Goal: Task Accomplishment & Management: Use online tool/utility

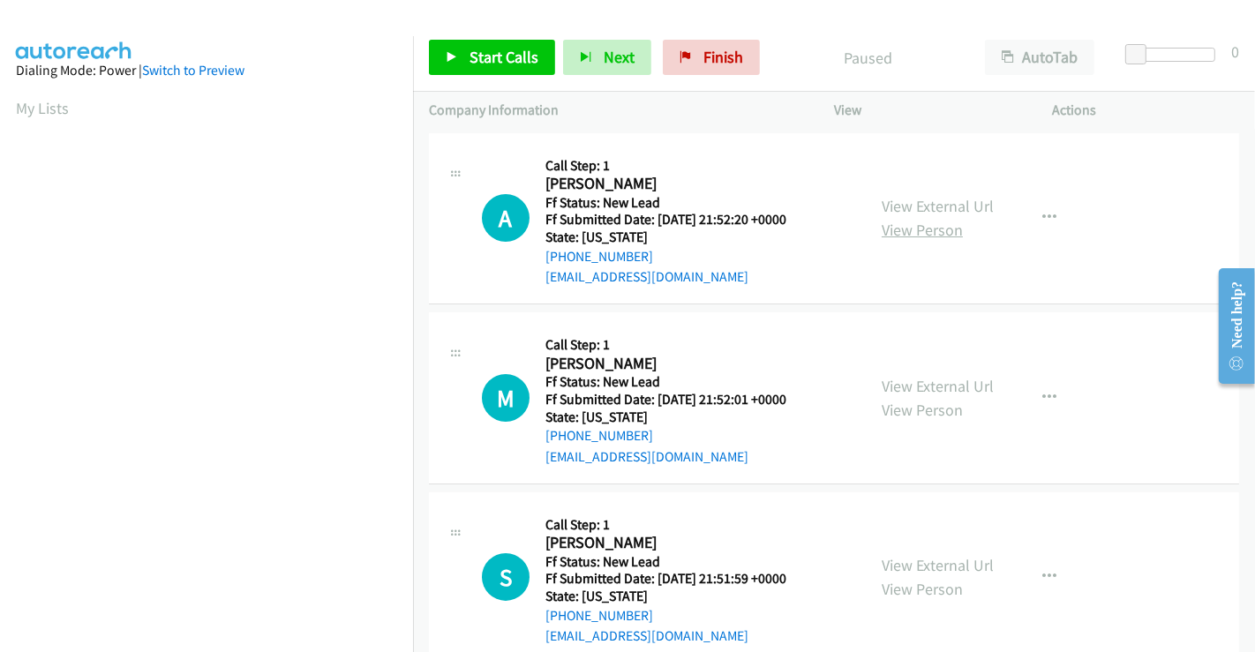
drag, startPoint x: 950, startPoint y: 200, endPoint x: 950, endPoint y: 222, distance: 21.2
click at [950, 200] on link "View External Url" at bounding box center [938, 206] width 112 height 20
click at [932, 387] on link "View External Url" at bounding box center [938, 386] width 112 height 20
click at [915, 566] on link "View External Url" at bounding box center [938, 565] width 112 height 20
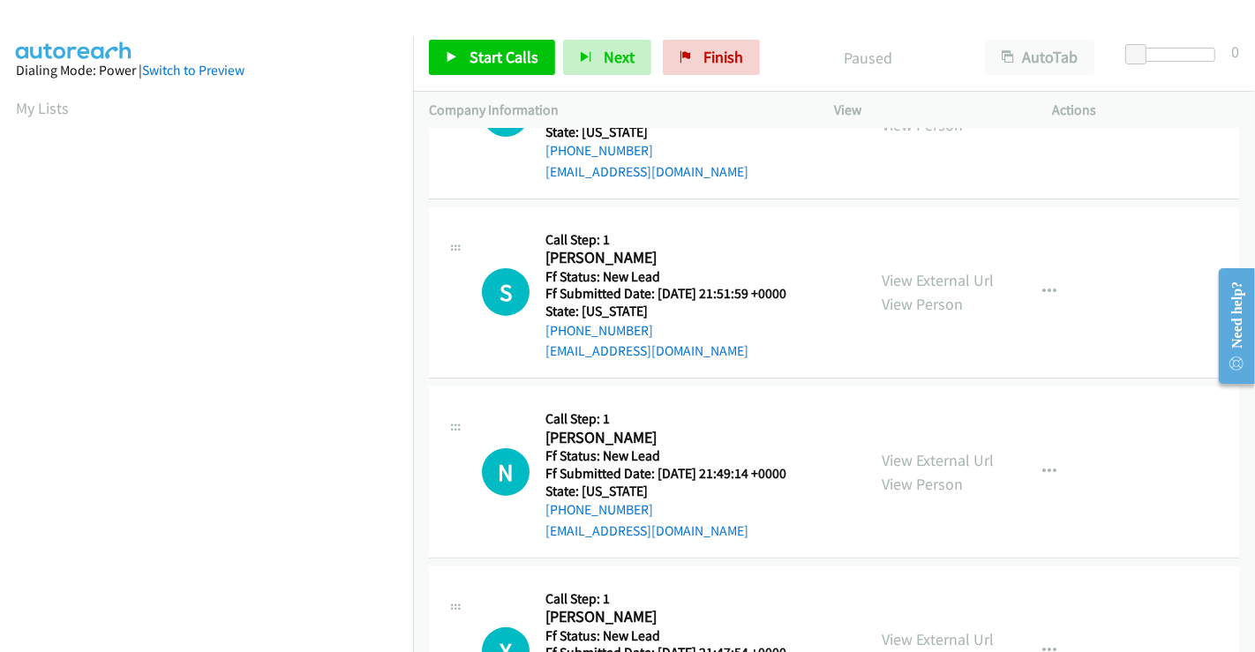
scroll to position [294, 0]
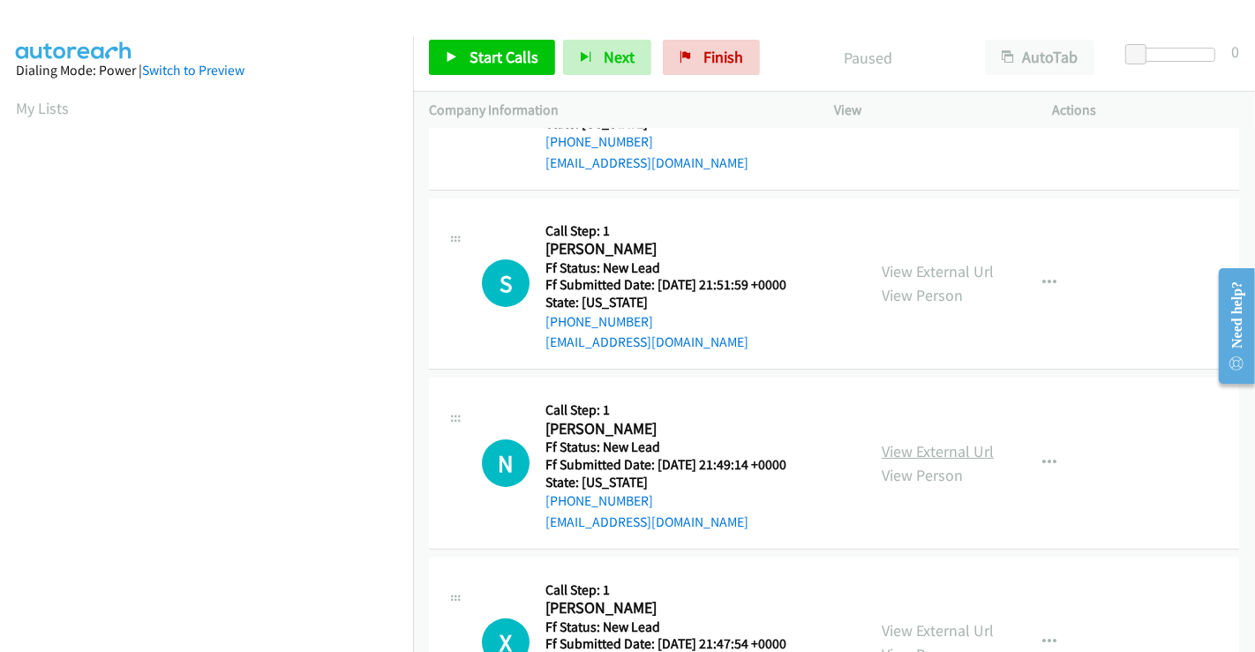
click at [926, 444] on link "View External Url" at bounding box center [938, 451] width 112 height 20
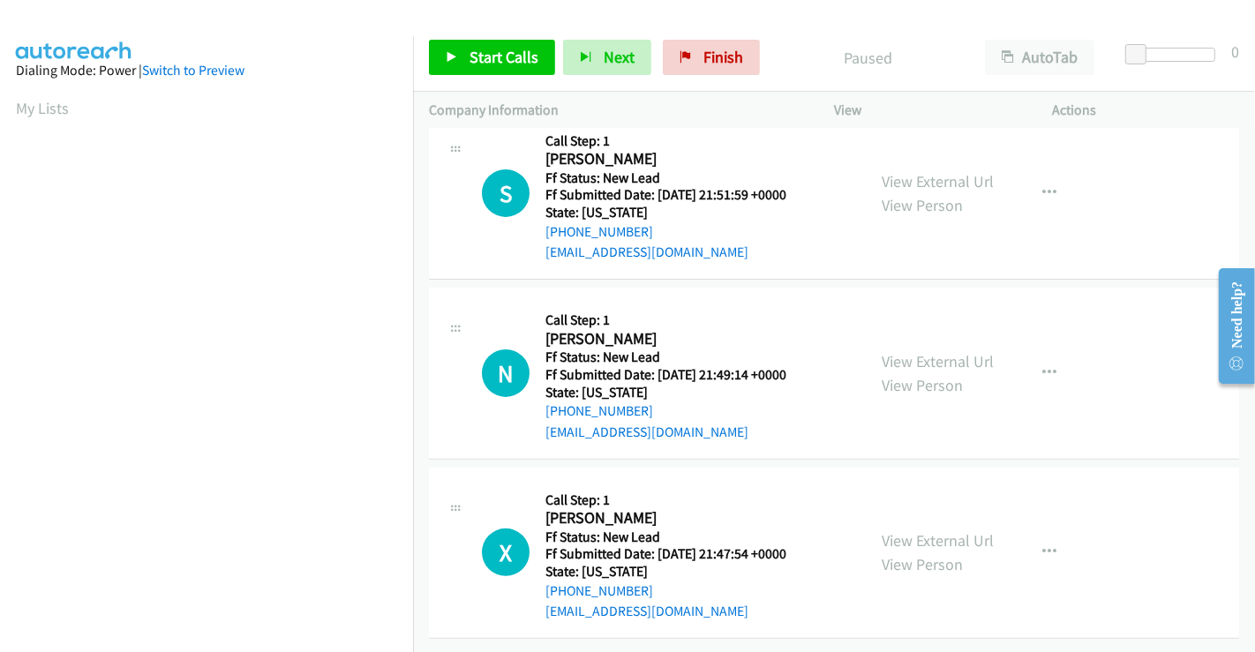
scroll to position [396, 0]
click at [925, 530] on link "View External Url" at bounding box center [938, 540] width 112 height 20
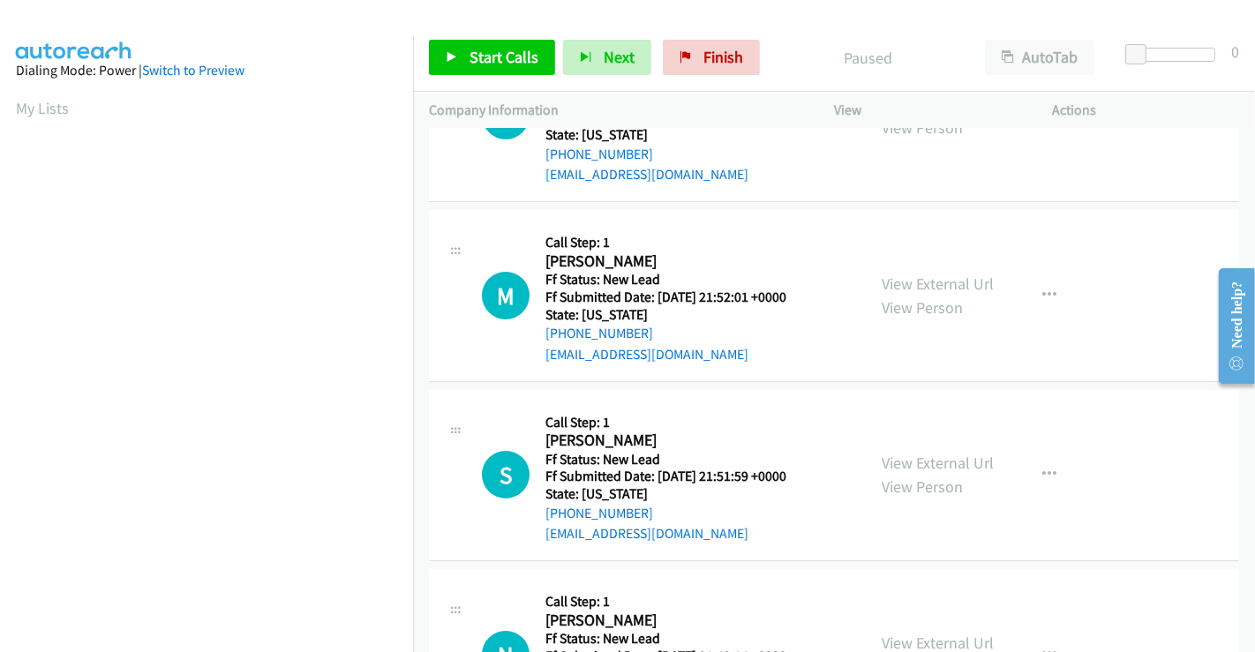
scroll to position [0, 0]
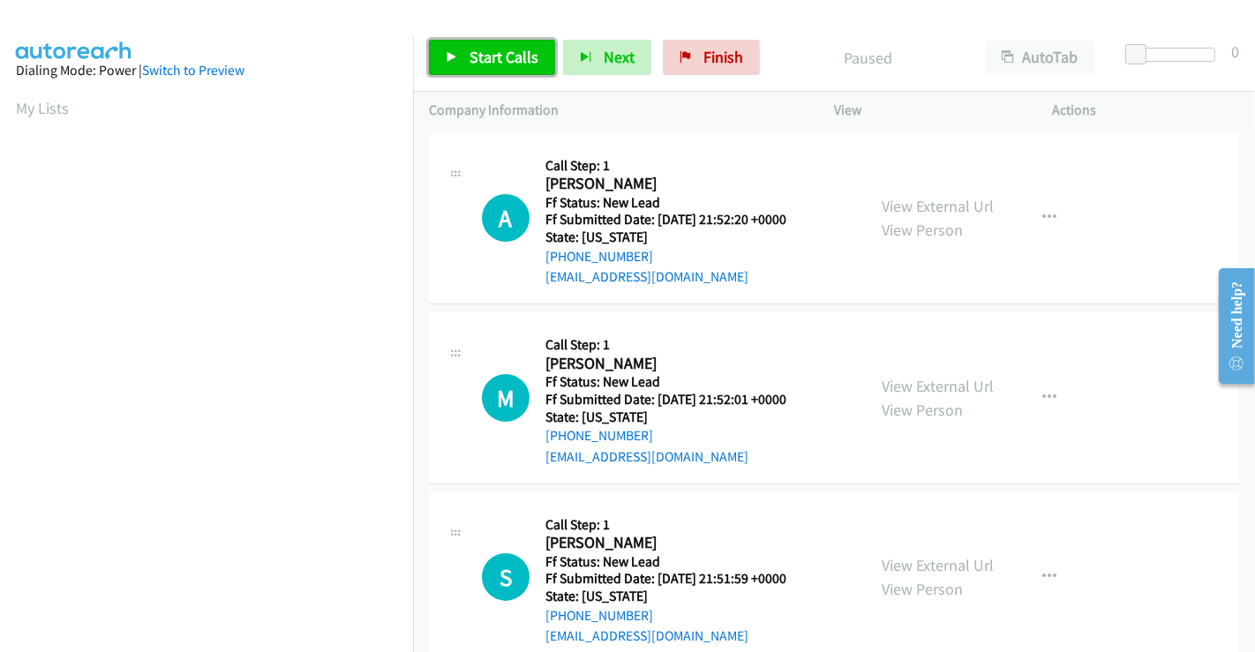
click at [515, 62] on span "Start Calls" at bounding box center [504, 57] width 69 height 20
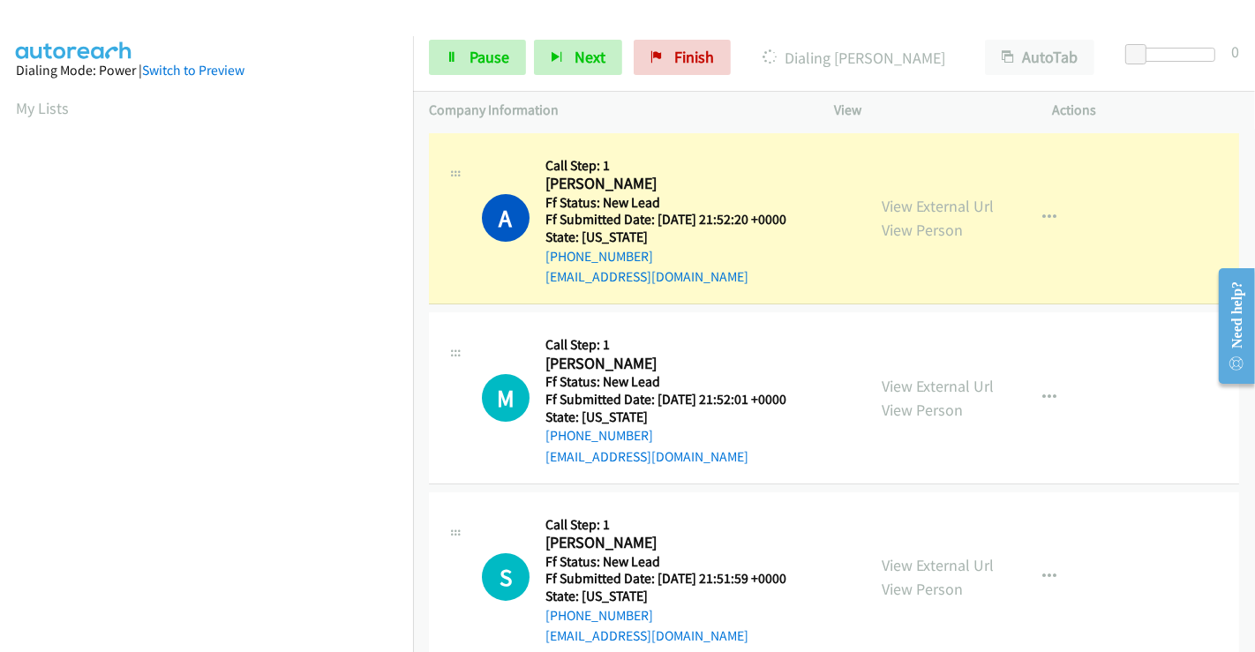
scroll to position [340, 0]
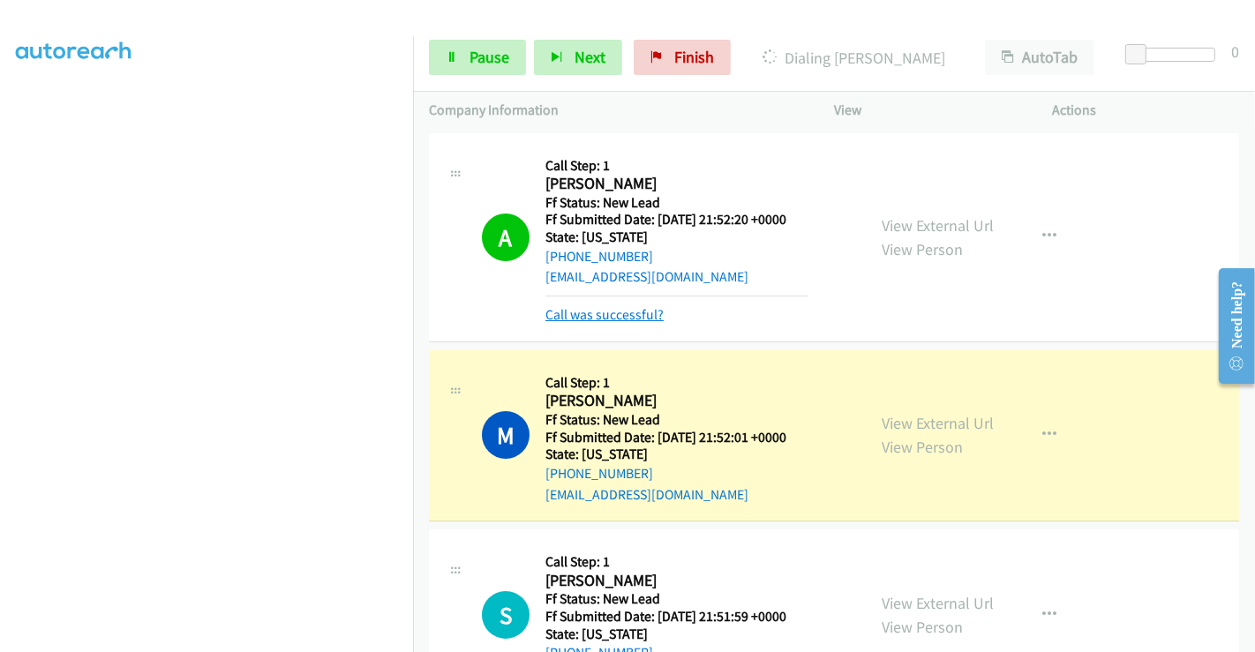
click at [625, 316] on link "Call was successful?" at bounding box center [604, 314] width 118 height 17
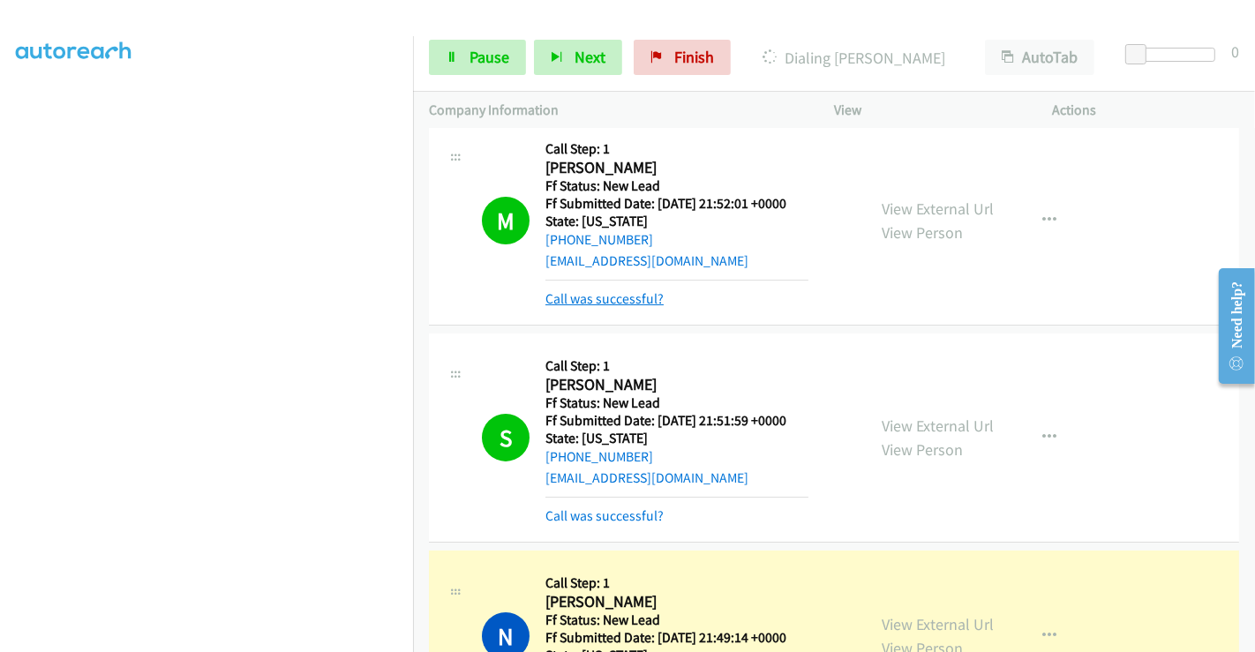
click at [636, 299] on link "Call was successful?" at bounding box center [604, 298] width 118 height 17
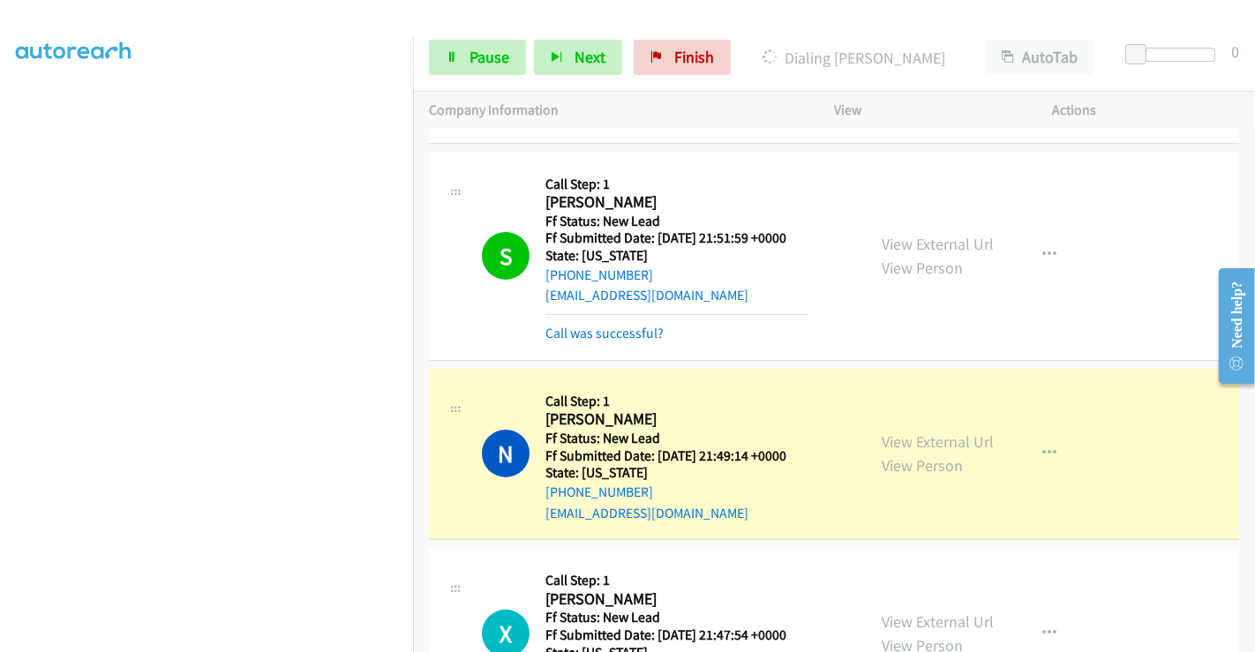
scroll to position [490, 0]
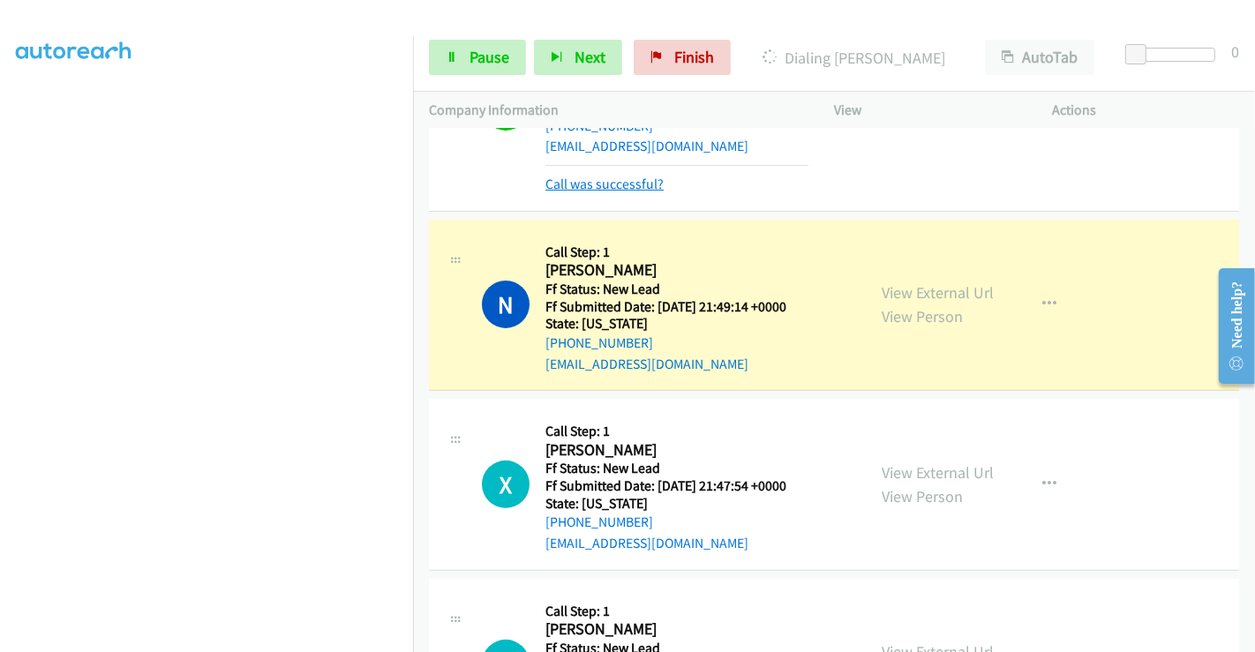
click at [608, 182] on link "Call was successful?" at bounding box center [604, 184] width 118 height 17
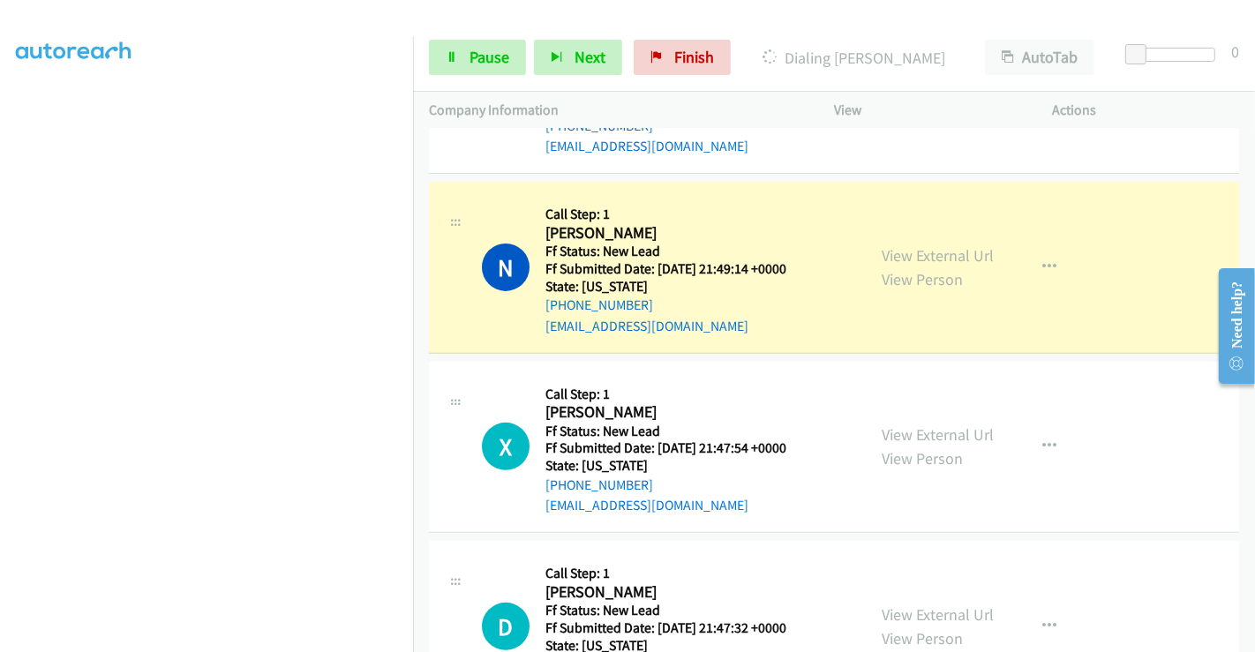
scroll to position [471, 0]
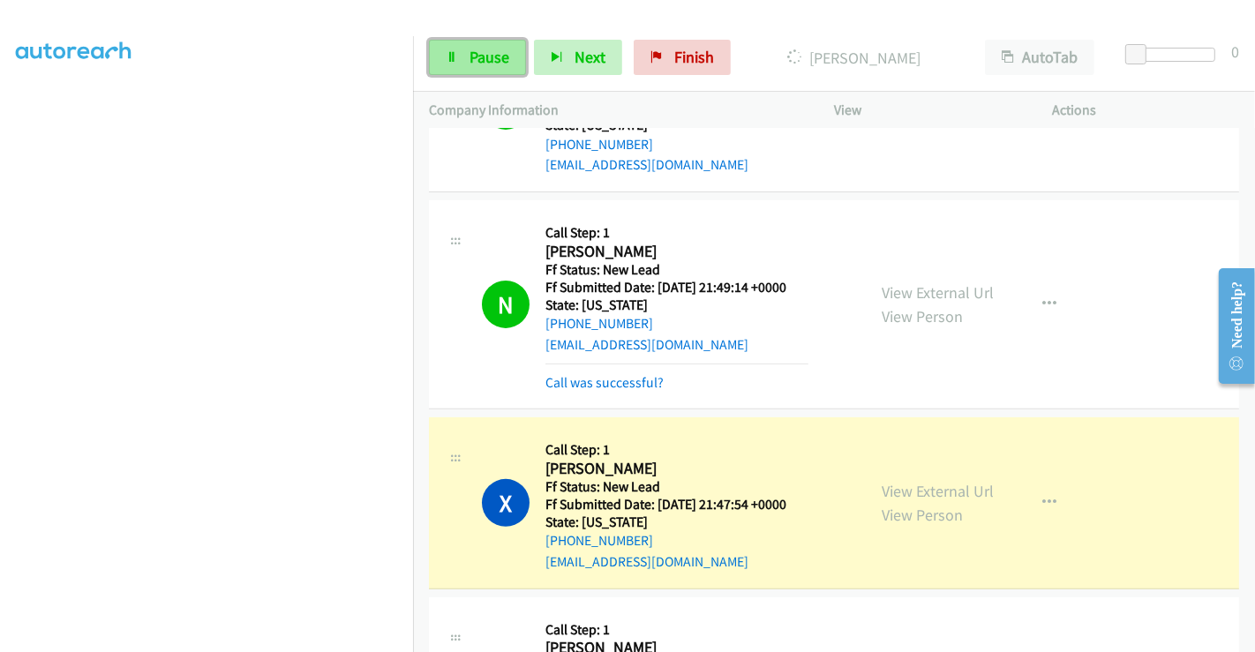
click at [490, 57] on span "Pause" at bounding box center [490, 57] width 40 height 20
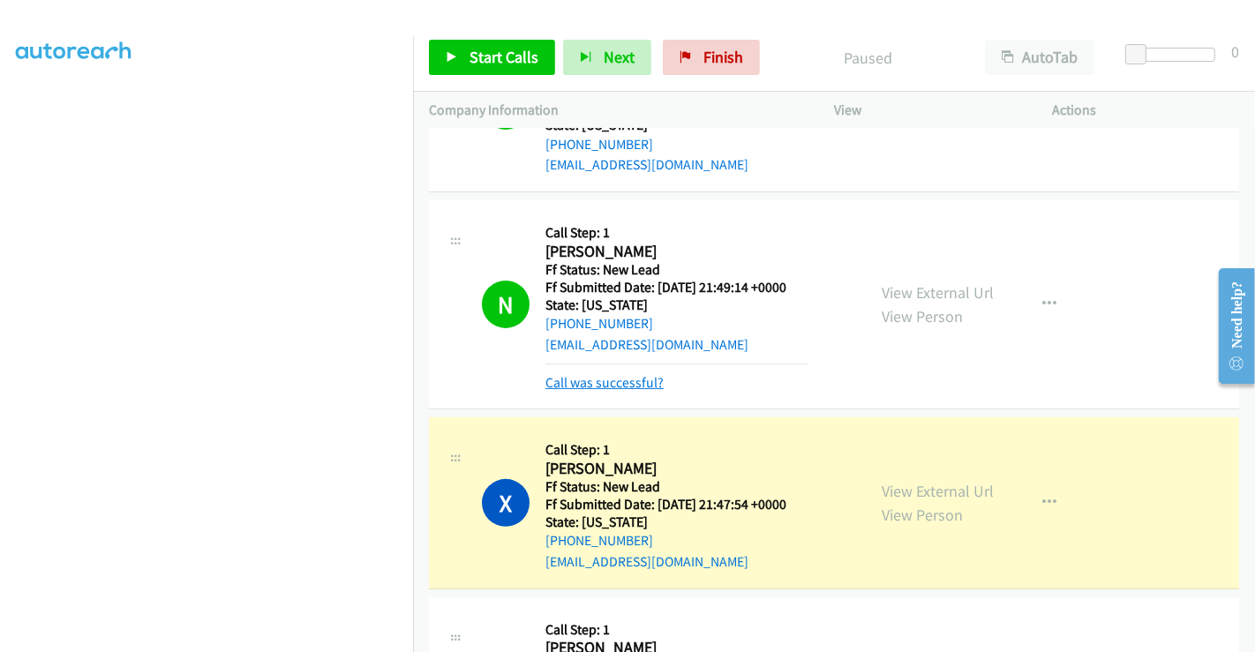
click at [613, 375] on link "Call was successful?" at bounding box center [604, 382] width 118 height 17
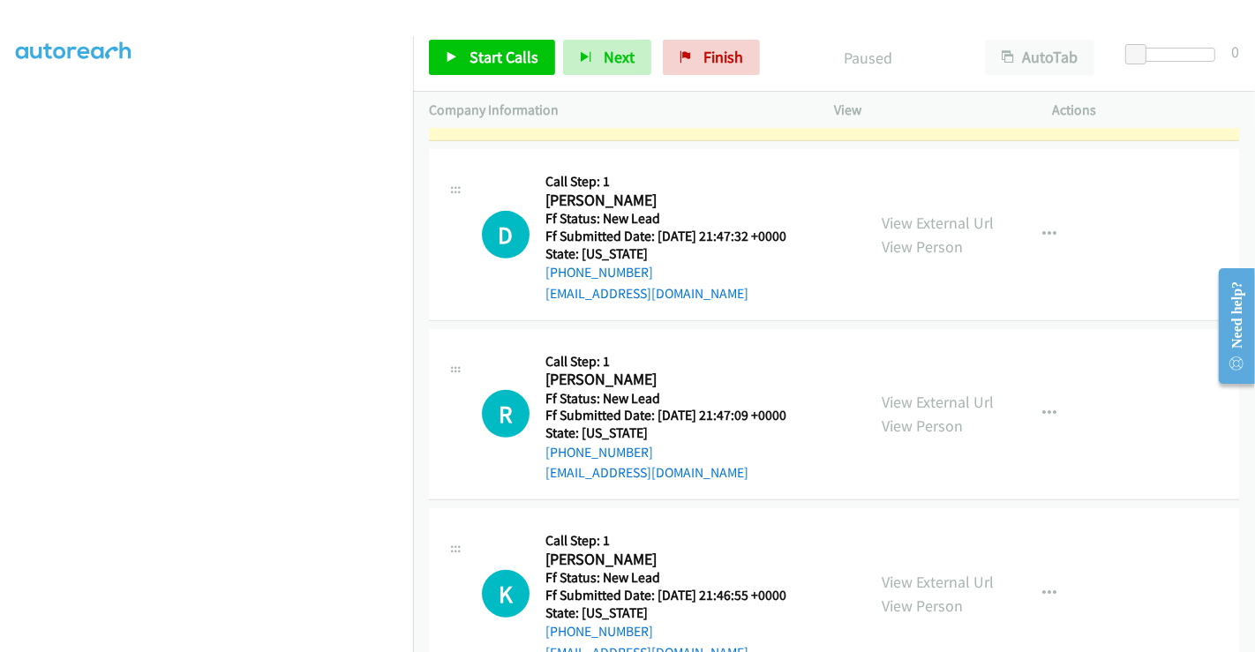
scroll to position [935, 0]
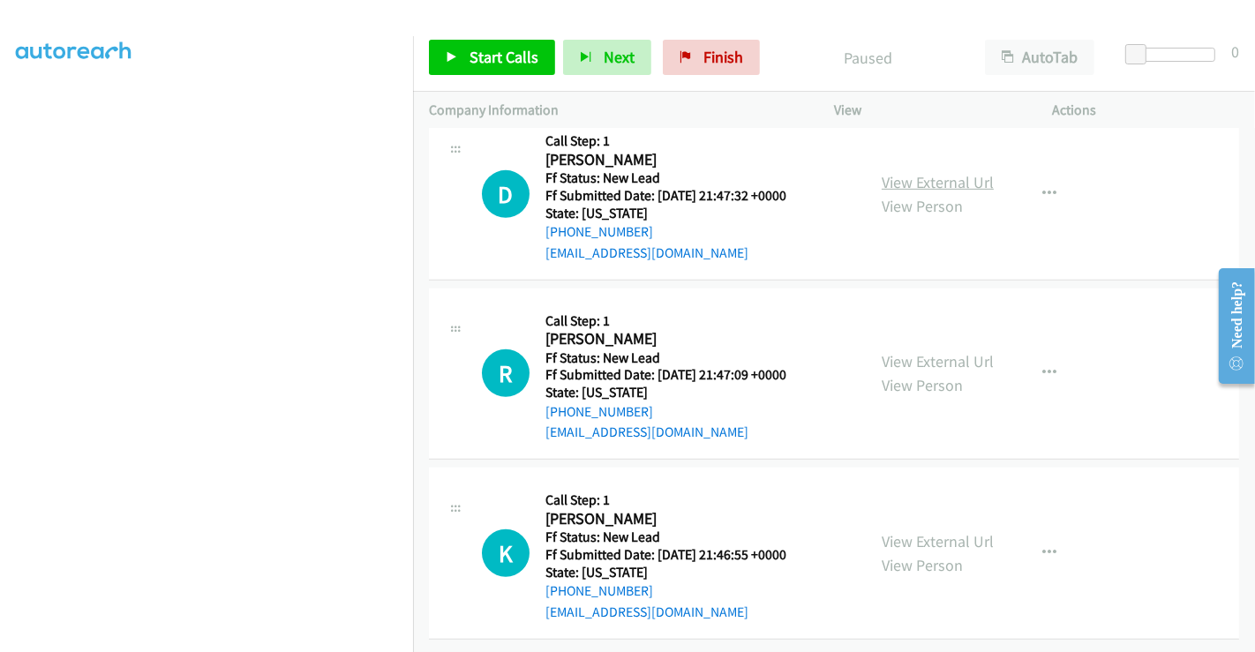
click at [922, 172] on link "View External Url" at bounding box center [938, 182] width 112 height 20
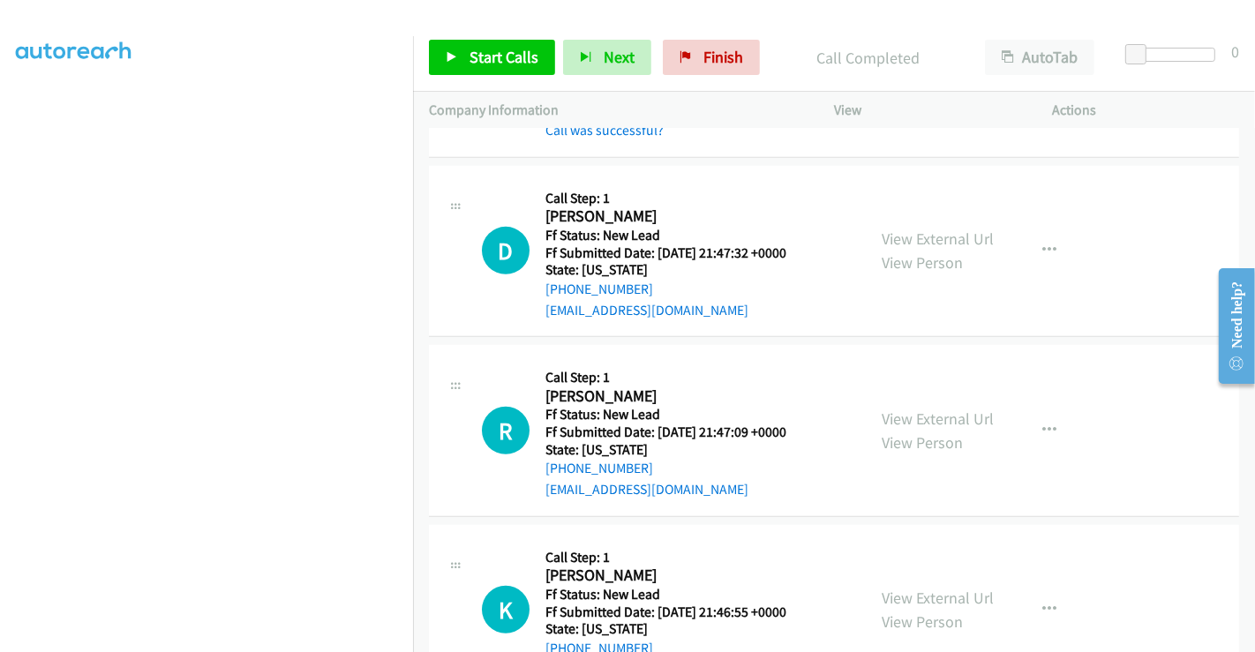
scroll to position [874, 0]
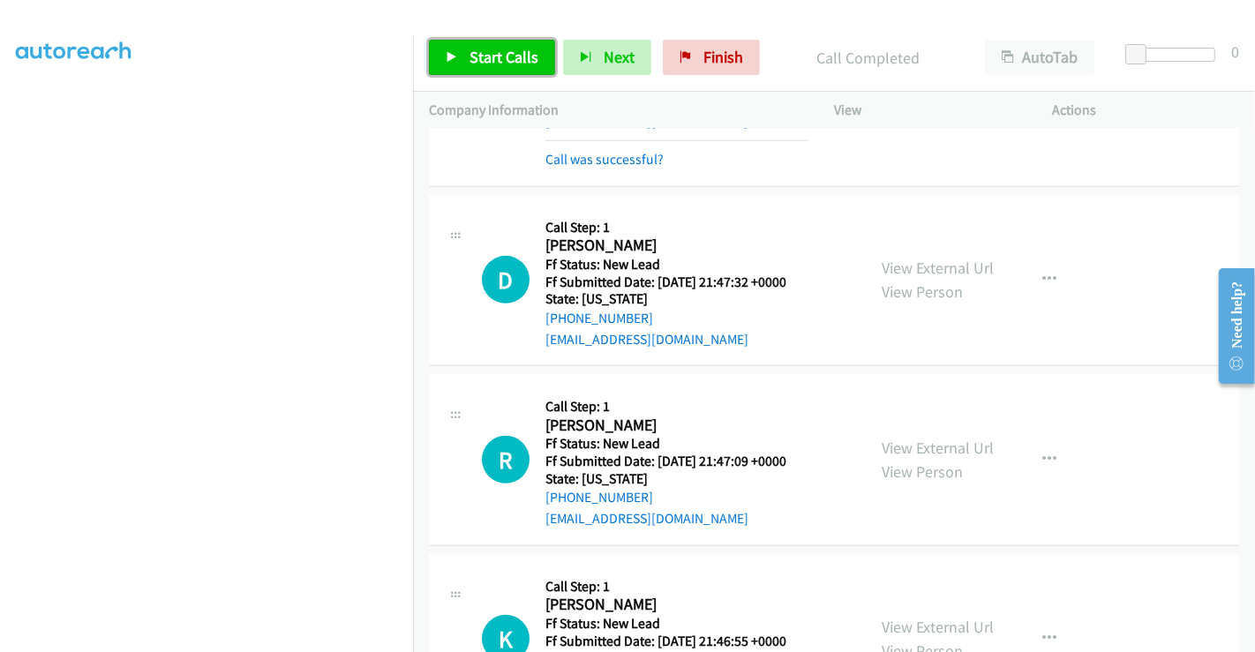
click at [492, 56] on span "Start Calls" at bounding box center [504, 57] width 69 height 20
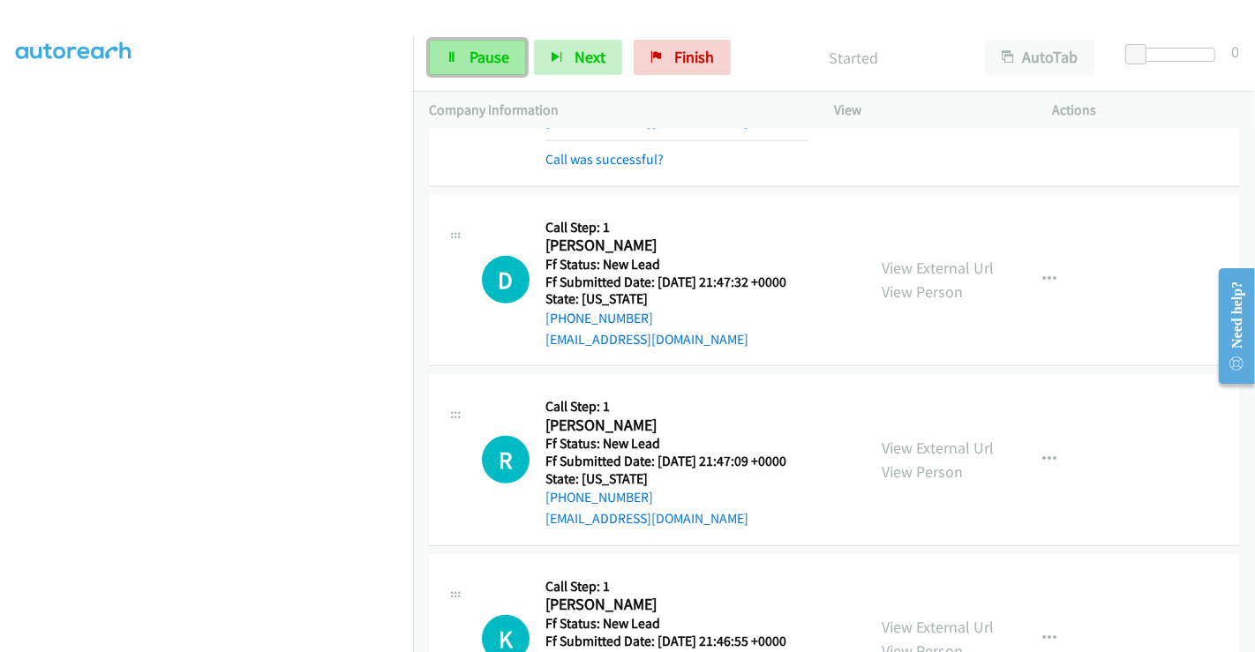
click at [484, 52] on span "Pause" at bounding box center [490, 57] width 40 height 20
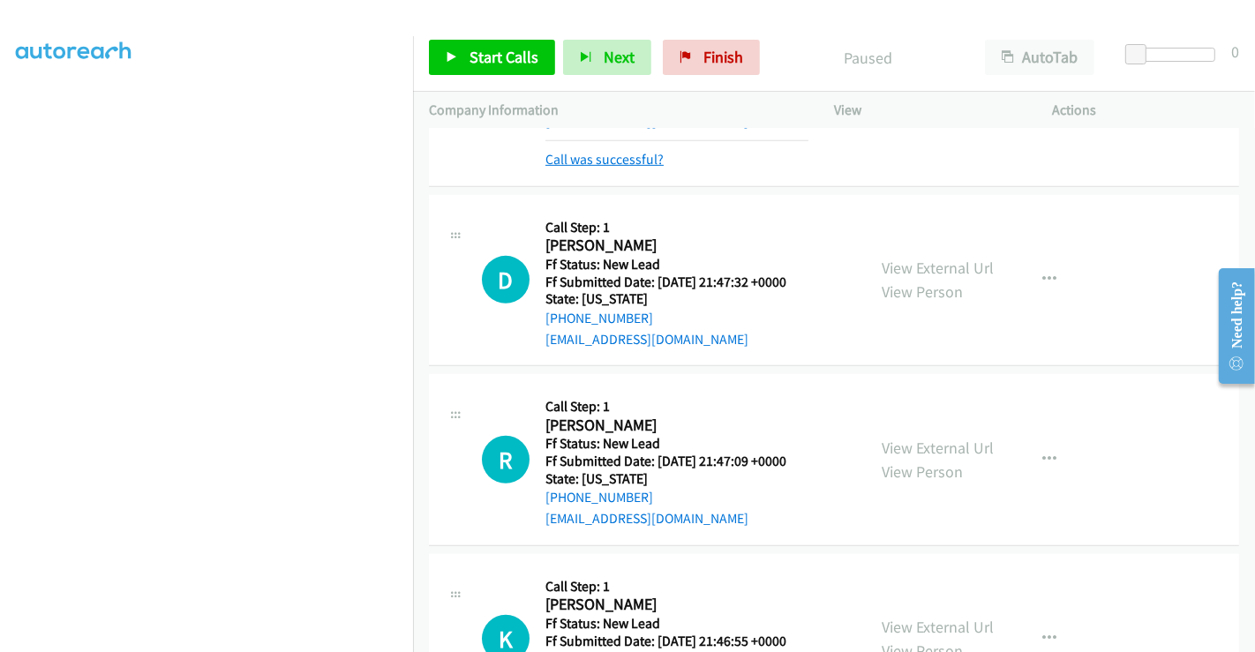
click at [639, 154] on link "Call was successful?" at bounding box center [604, 159] width 118 height 17
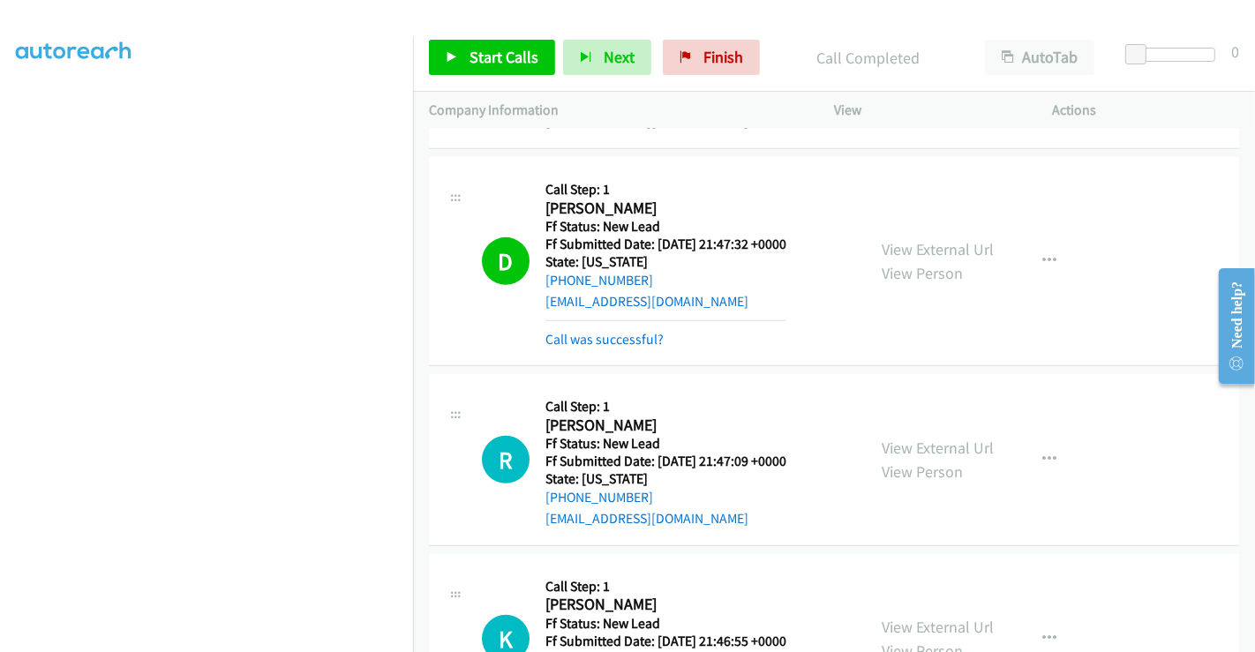
click at [597, 334] on div "Callback Scheduled Call Step: 1 [PERSON_NAME] America/Phoenix Ff Status: New Le…" at bounding box center [665, 261] width 241 height 177
click at [612, 339] on link "Call was successful?" at bounding box center [604, 339] width 118 height 17
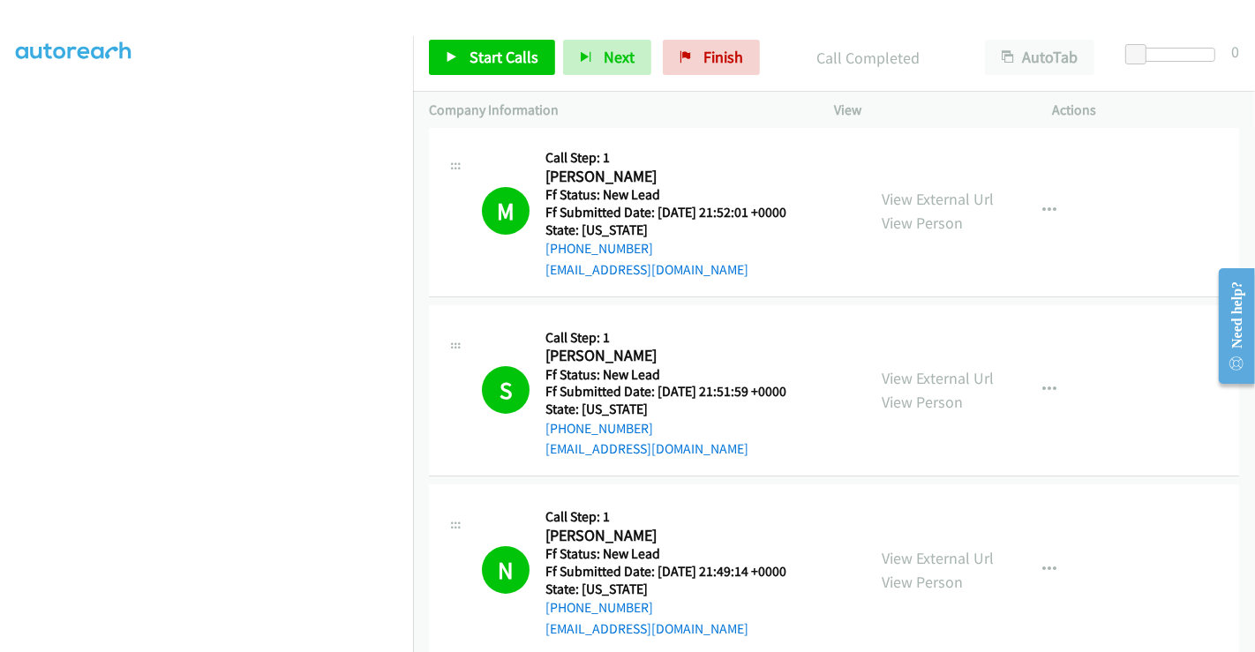
scroll to position [0, 0]
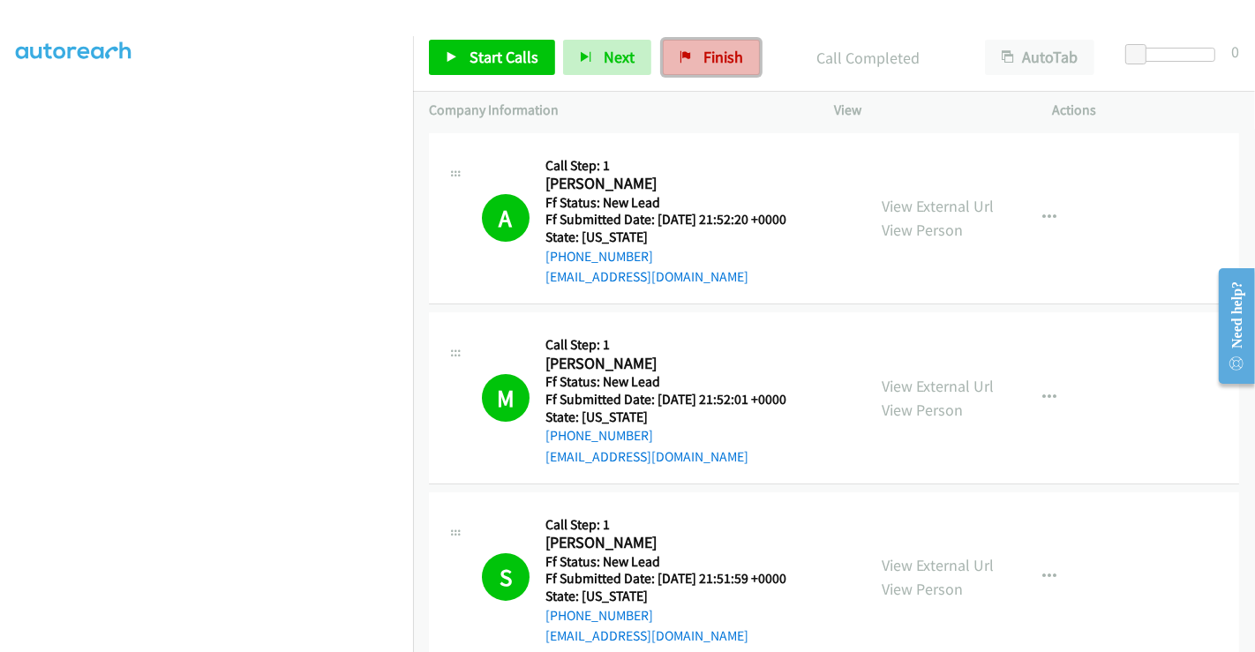
click at [706, 49] on span "Finish" at bounding box center [724, 57] width 40 height 20
